Goal: Task Accomplishment & Management: Use online tool/utility

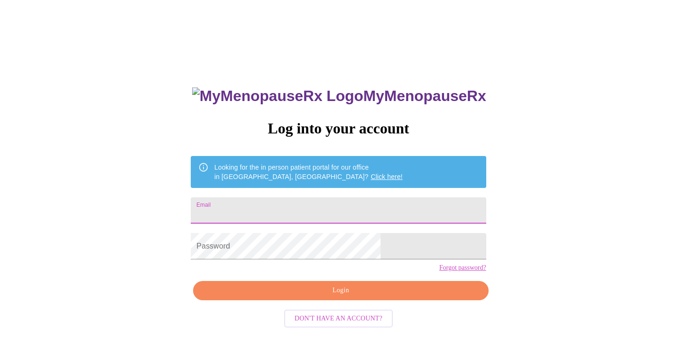
click at [331, 204] on input "Email" at bounding box center [338, 210] width 295 height 26
type input "[EMAIL_ADDRESS][DOMAIN_NAME]"
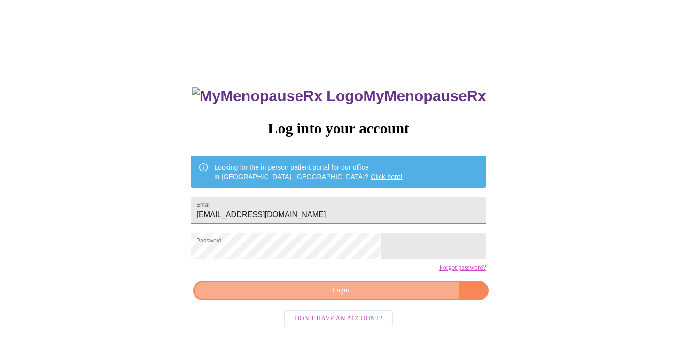
click at [378, 296] on span "Login" at bounding box center [340, 291] width 273 height 12
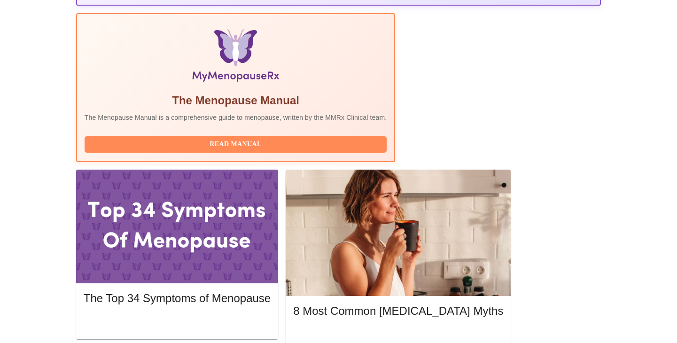
scroll to position [288, 0]
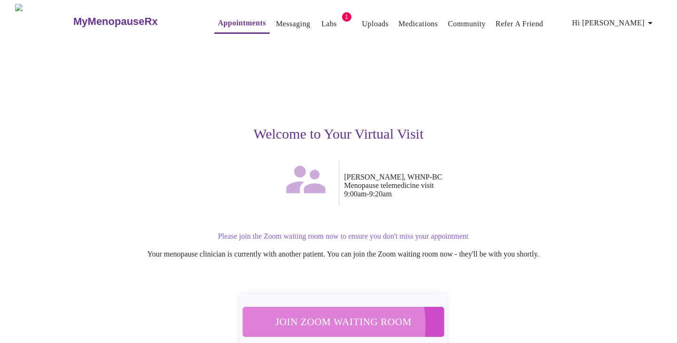
click at [315, 319] on span "Join Zoom Waiting Room" at bounding box center [342, 321] width 177 height 17
